Goal: Task Accomplishment & Management: Manage account settings

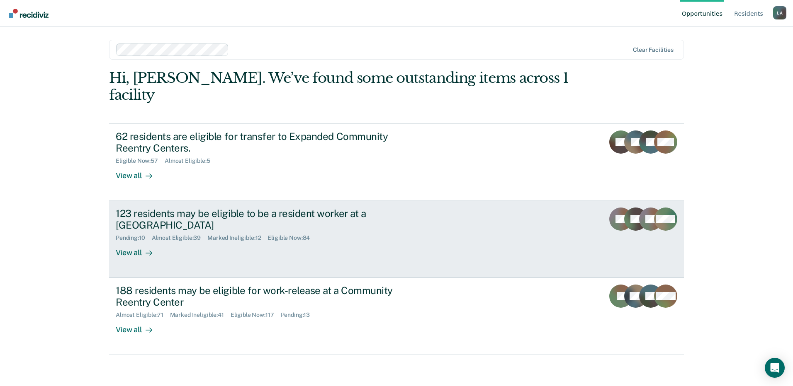
click at [191, 208] on div "123 residents may be eligible to be a resident worker at a [GEOGRAPHIC_DATA]" at bounding box center [261, 220] width 291 height 24
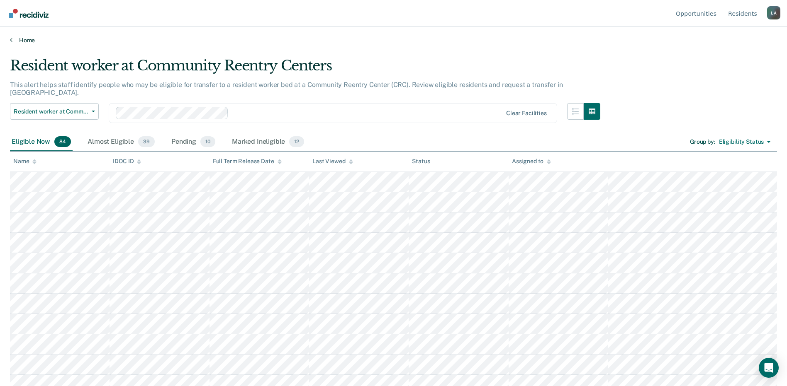
click at [554, 42] on link "Home" at bounding box center [393, 39] width 767 height 7
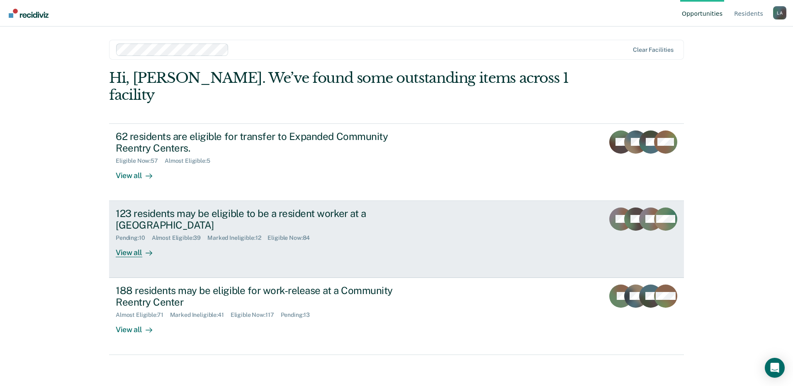
click at [210, 208] on div "123 residents may be eligible to be a resident worker at a [GEOGRAPHIC_DATA]" at bounding box center [261, 220] width 291 height 24
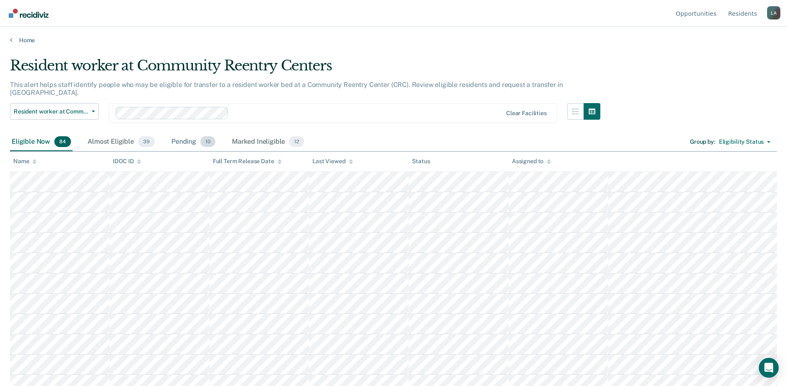
click at [173, 134] on div "Pending 10" at bounding box center [193, 142] width 47 height 18
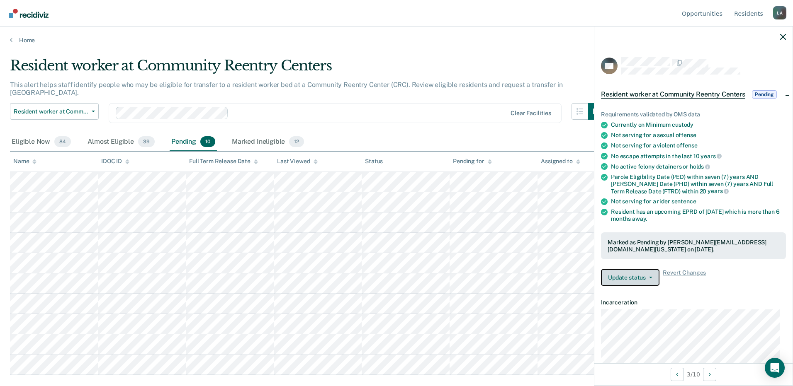
click at [648, 277] on span "button" at bounding box center [649, 278] width 7 height 2
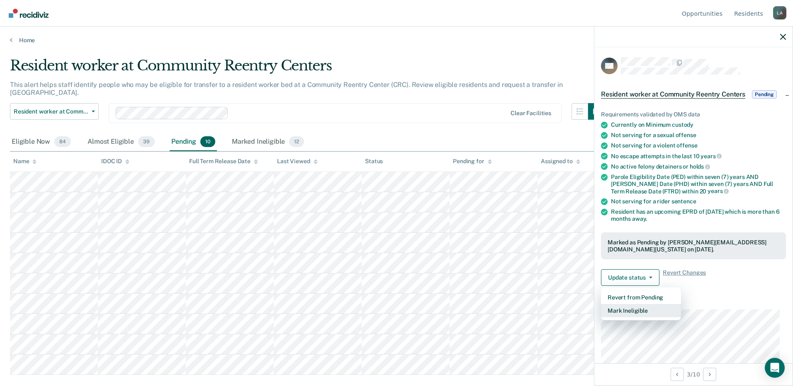
click at [639, 308] on button "Mark Ineligible" at bounding box center [641, 310] width 80 height 13
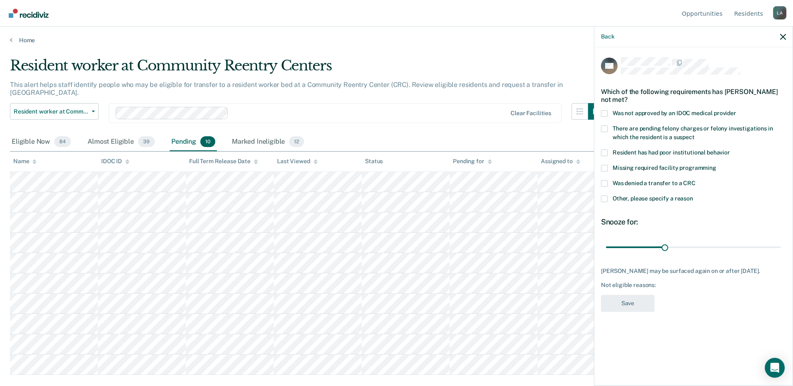
click at [604, 113] on span at bounding box center [604, 113] width 7 height 7
click at [736, 110] on input "Was not approved by an IDOC medical provider" at bounding box center [736, 110] width 0 height 0
drag, startPoint x: 665, startPoint y: 244, endPoint x: 636, endPoint y: 250, distance: 29.1
type input "30"
click at [636, 250] on input "range" at bounding box center [693, 247] width 175 height 15
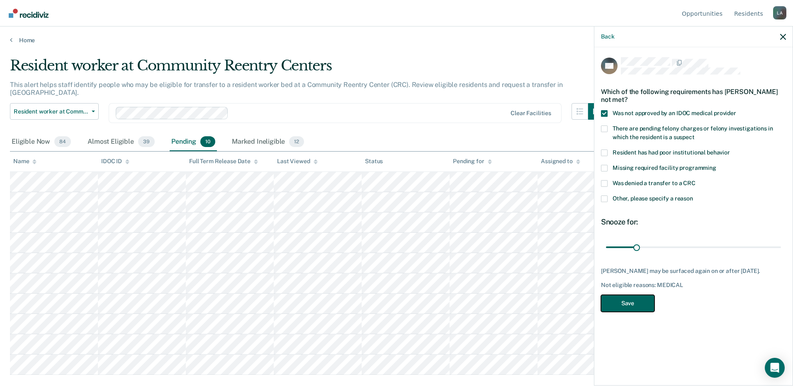
click at [629, 303] on button "Save" at bounding box center [627, 303] width 53 height 17
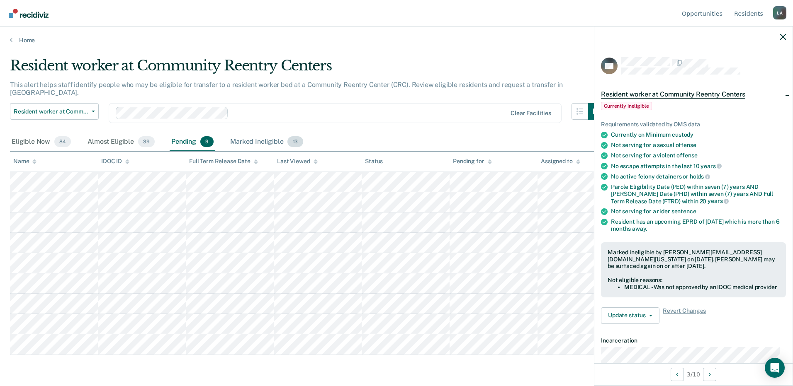
click at [257, 136] on div "Marked Ineligible 13" at bounding box center [266, 142] width 76 height 18
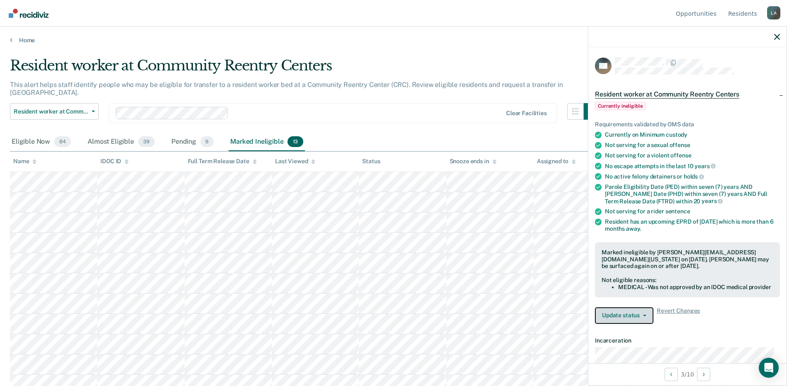
click at [639, 321] on button "Update status" at bounding box center [624, 316] width 58 height 17
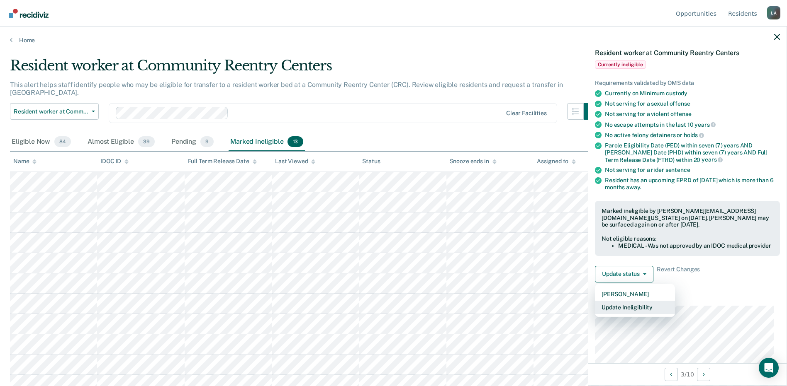
click at [631, 314] on button "Update Ineligibility" at bounding box center [635, 307] width 80 height 13
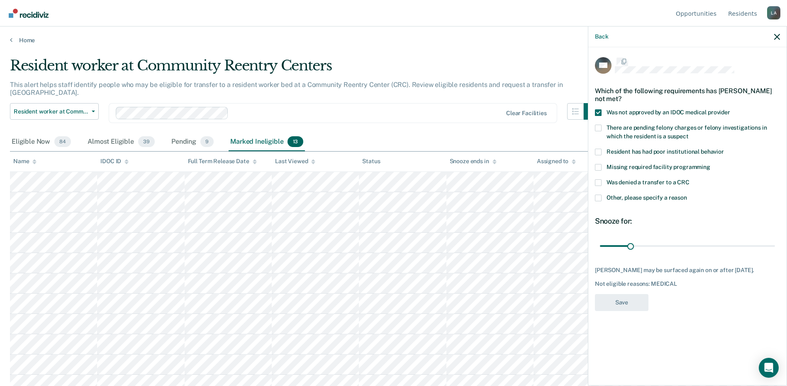
scroll to position [0, 0]
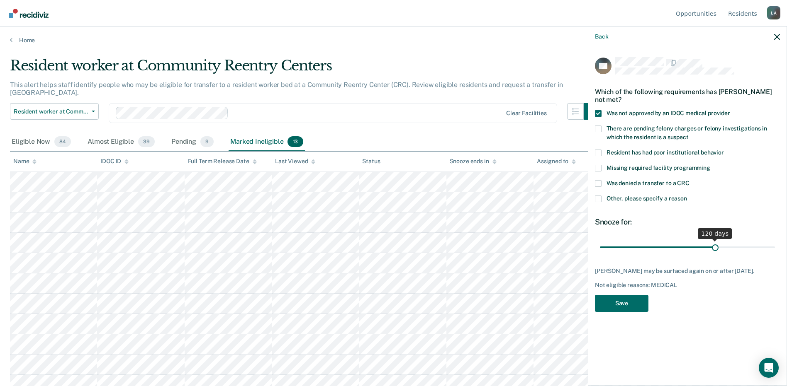
drag, startPoint x: 632, startPoint y: 248, endPoint x: 715, endPoint y: 251, distance: 83.4
type input "120"
click at [715, 251] on input "range" at bounding box center [687, 247] width 175 height 15
click at [618, 308] on button "Save" at bounding box center [621, 303] width 53 height 17
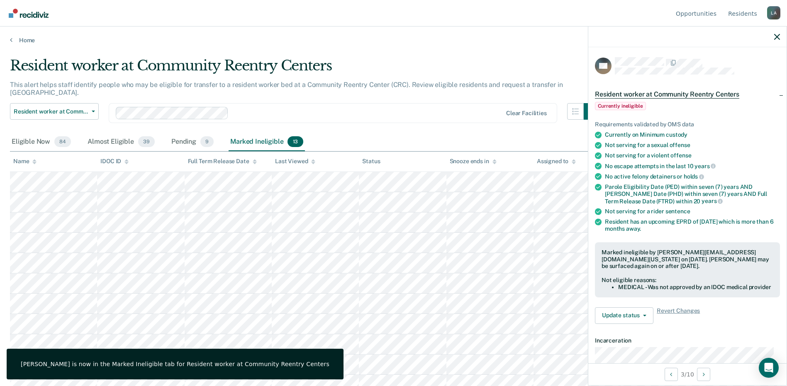
drag, startPoint x: 182, startPoint y: 130, endPoint x: 188, endPoint y: 146, distance: 17.7
click at [184, 134] on div "Pending 9" at bounding box center [193, 142] width 46 height 18
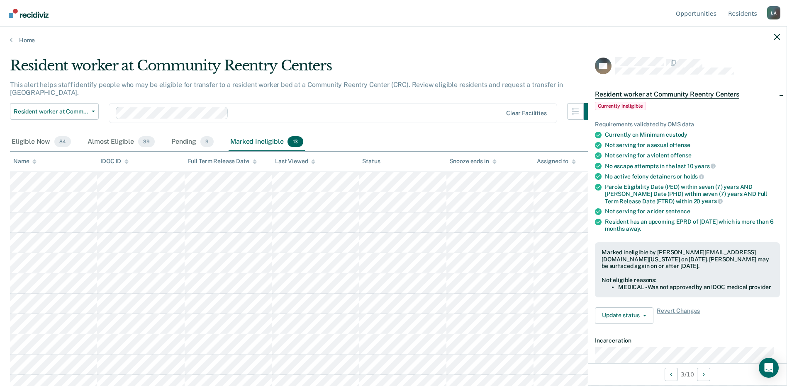
scroll to position [41, 0]
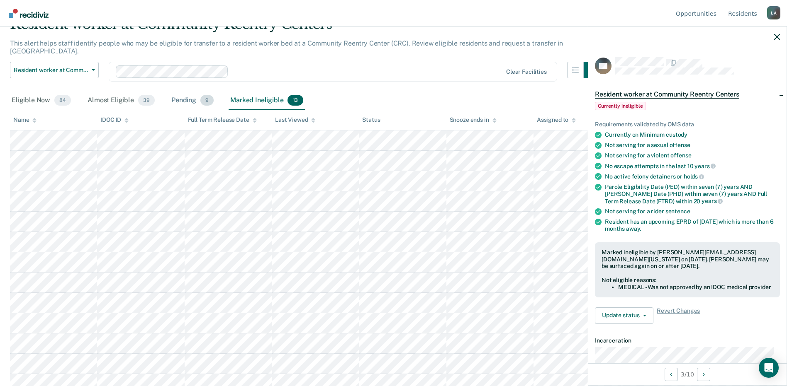
click at [186, 92] on div "Pending 9" at bounding box center [193, 101] width 46 height 18
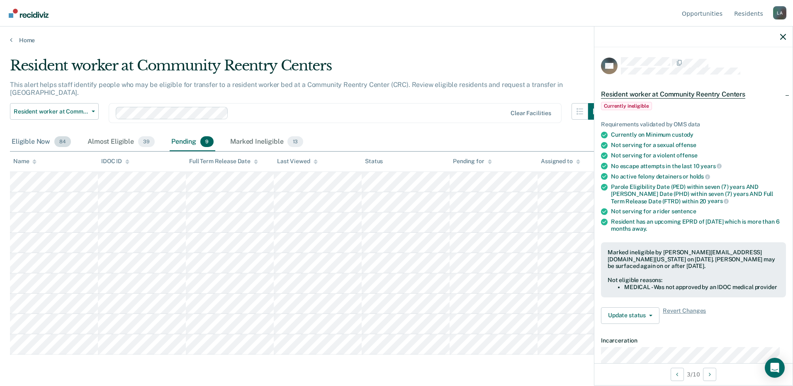
click at [34, 134] on div "Eligible Now 84" at bounding box center [41, 142] width 63 height 18
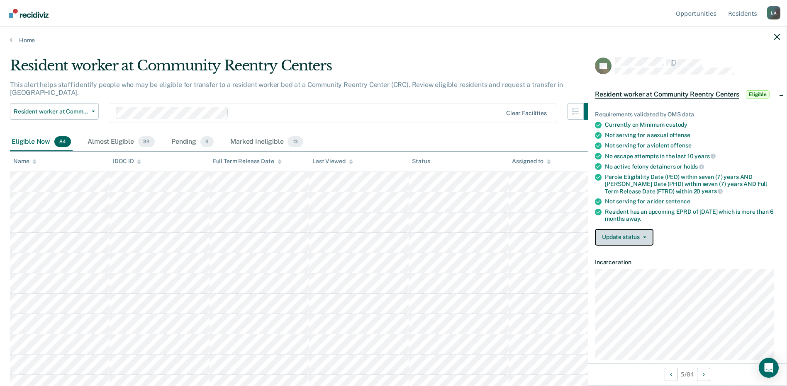
click at [638, 240] on button "Update status" at bounding box center [624, 237] width 58 height 17
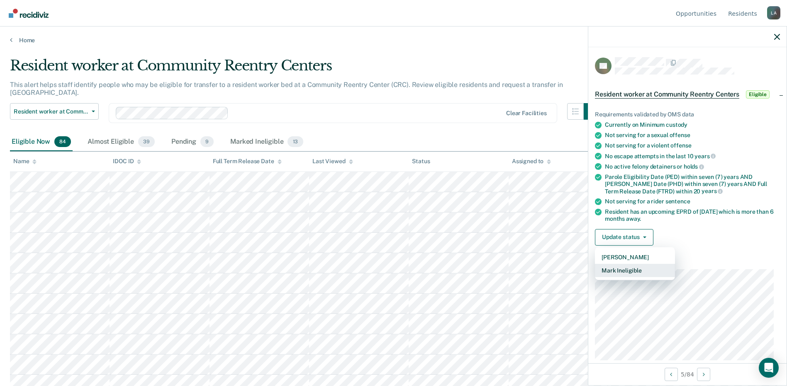
click at [627, 267] on button "Mark Ineligible" at bounding box center [635, 270] width 80 height 13
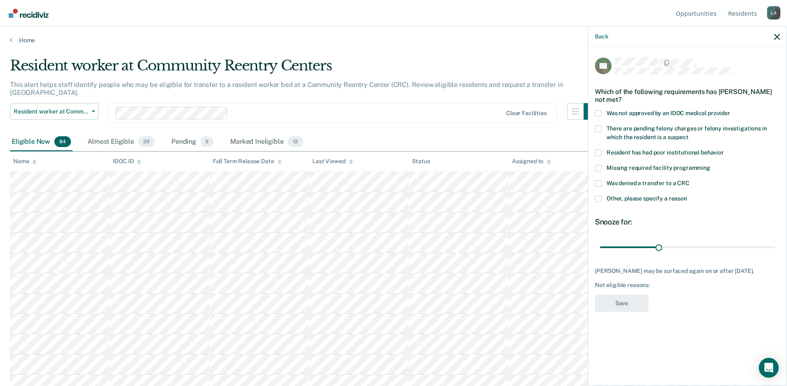
click at [599, 112] on span at bounding box center [598, 113] width 7 height 7
click at [730, 110] on input "Was not approved by an IDOC medical provider" at bounding box center [730, 110] width 0 height 0
drag, startPoint x: 659, startPoint y: 245, endPoint x: 629, endPoint y: 245, distance: 30.3
click at [629, 245] on input "range" at bounding box center [687, 247] width 175 height 15
type input "30"
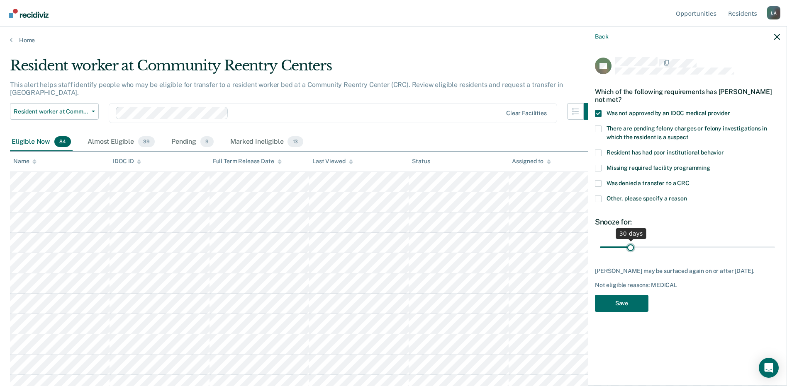
click at [630, 246] on input "range" at bounding box center [687, 247] width 175 height 15
drag, startPoint x: 619, startPoint y: 301, endPoint x: 624, endPoint y: 277, distance: 24.2
click at [619, 301] on button "Save" at bounding box center [621, 303] width 53 height 17
